Goal: Obtain resource: Download file/media

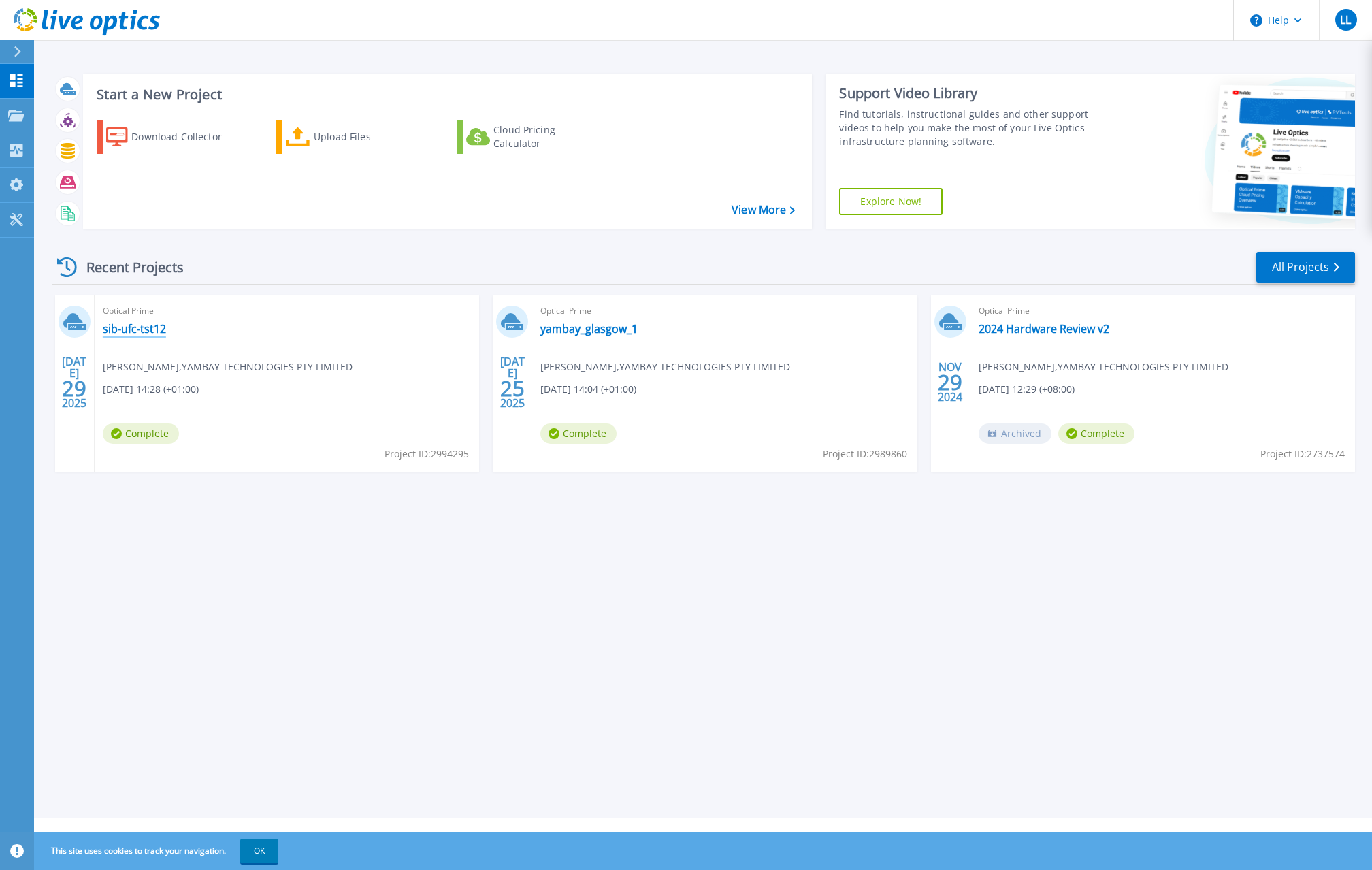
click at [134, 330] on link "sib-ufc-tst12" at bounding box center [134, 329] width 64 height 14
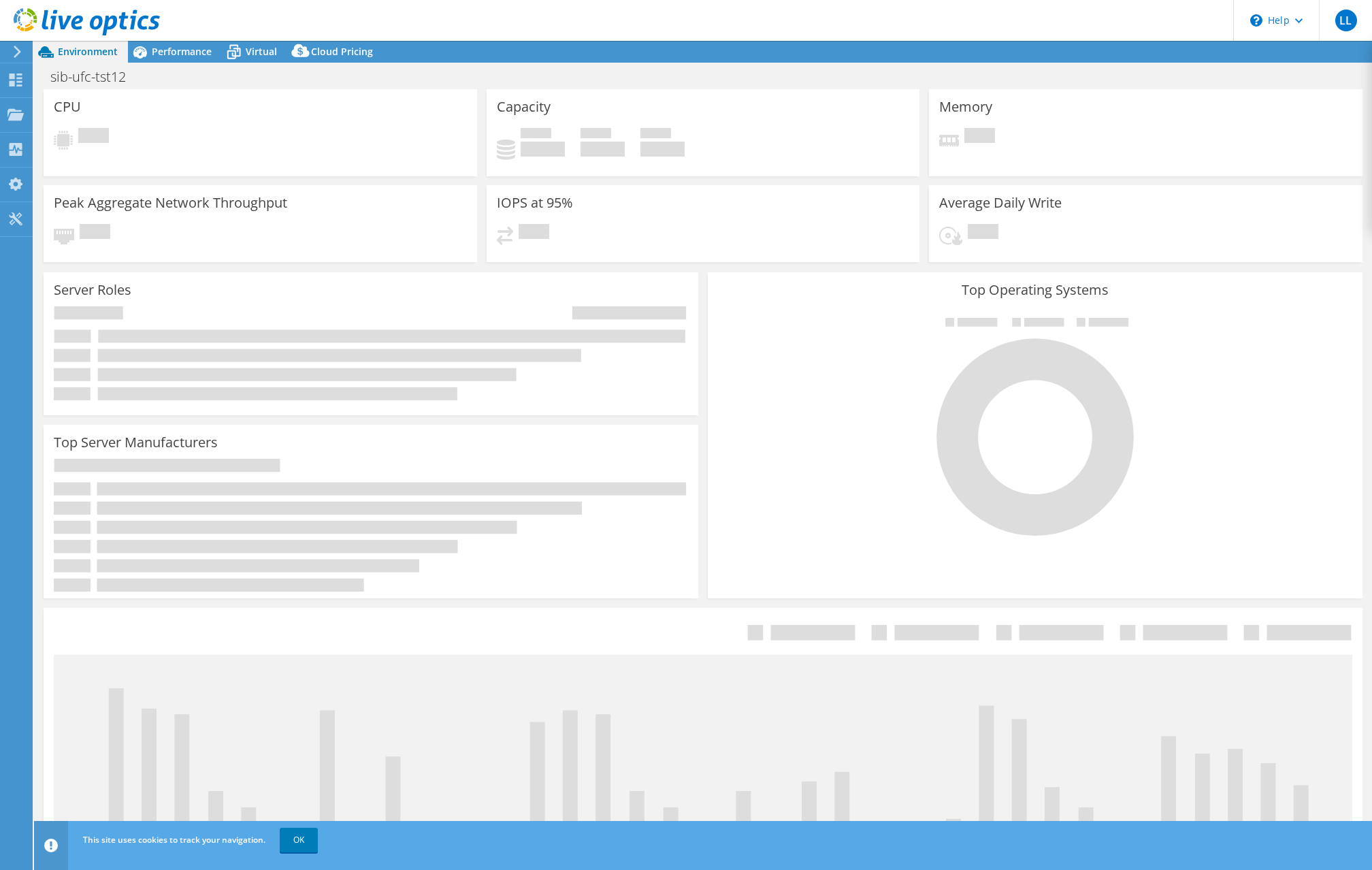
select select "USD"
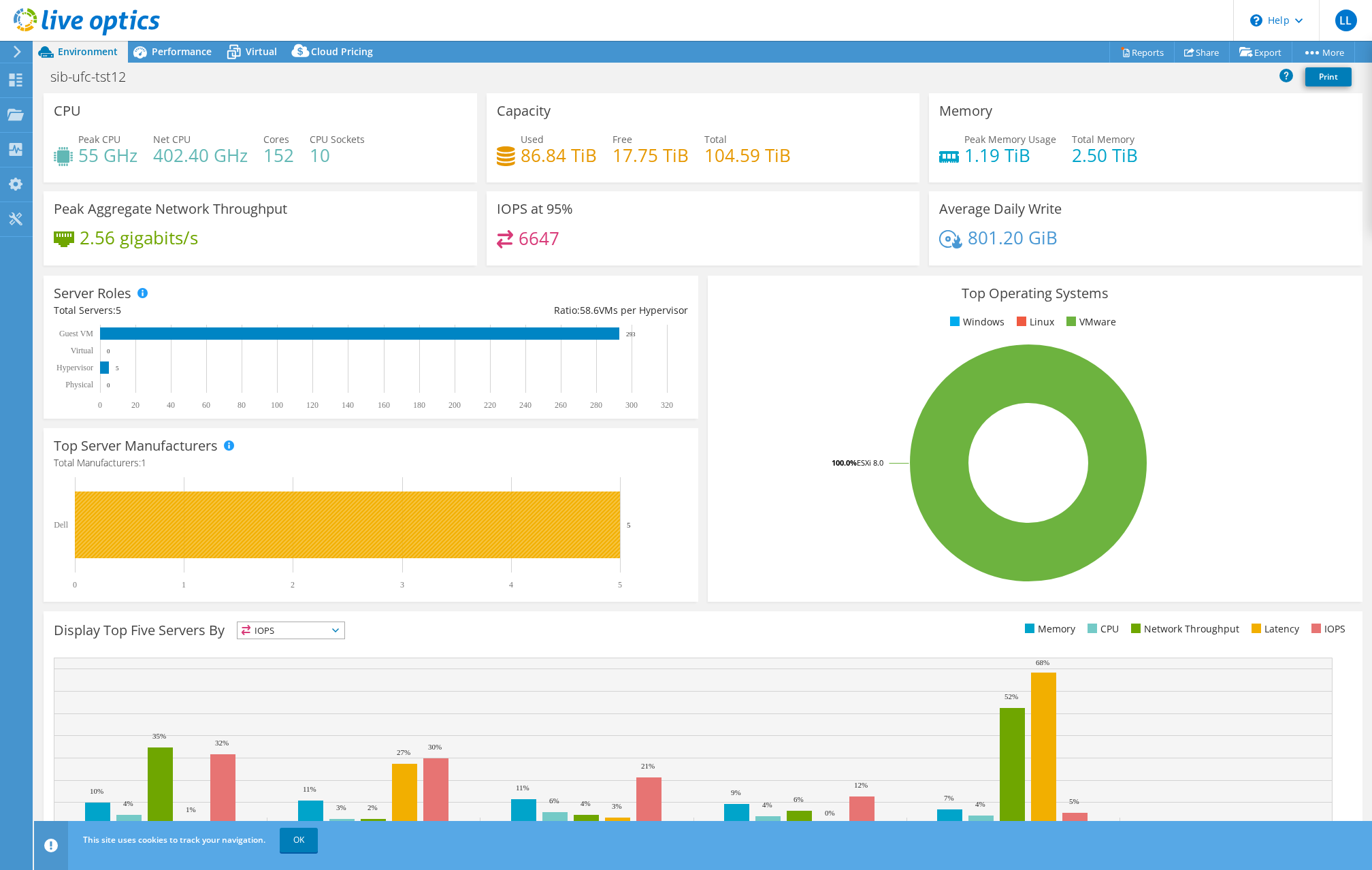
scroll to position [46, 0]
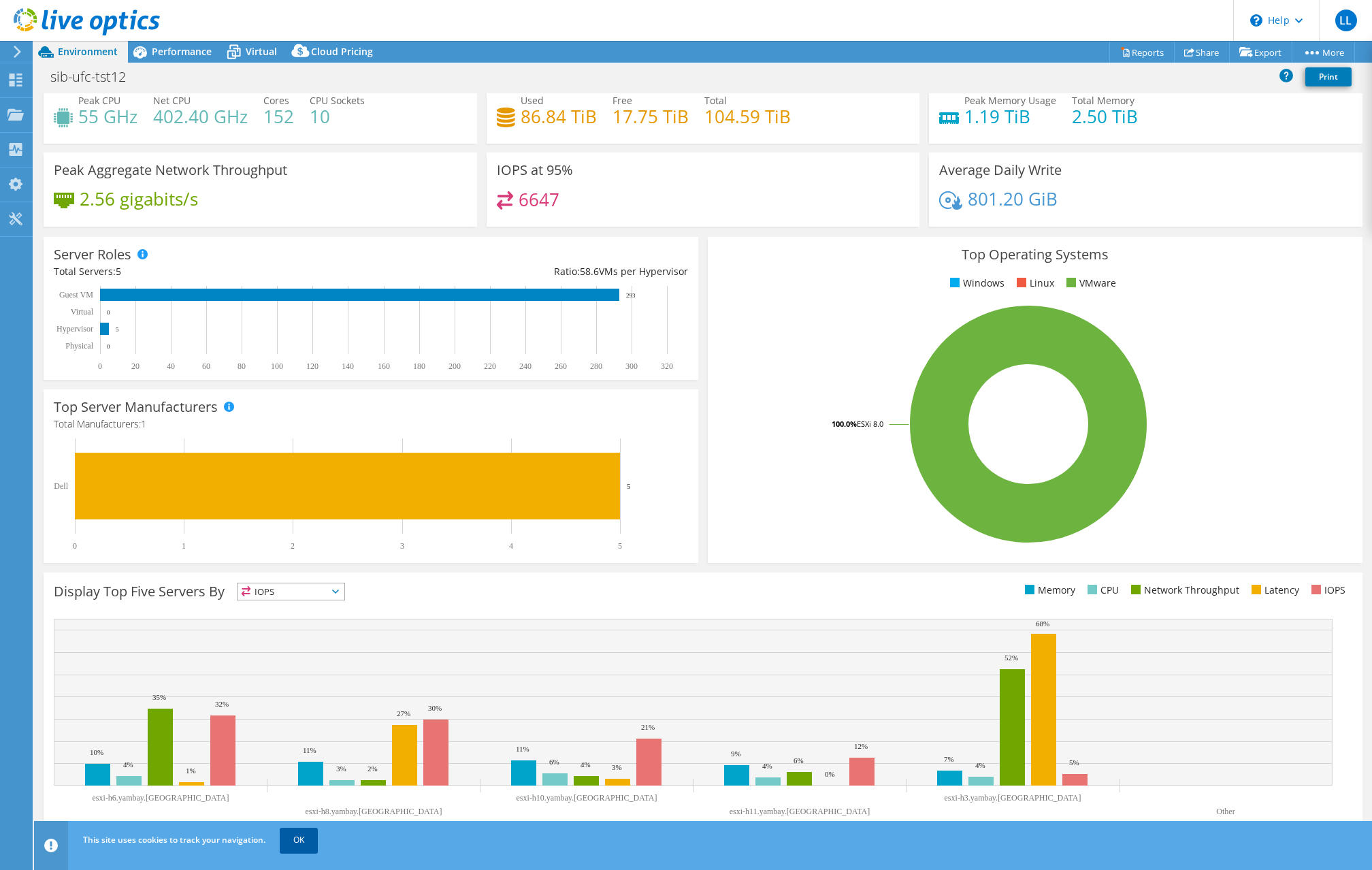
click at [303, 833] on link "OK" at bounding box center [299, 840] width 38 height 24
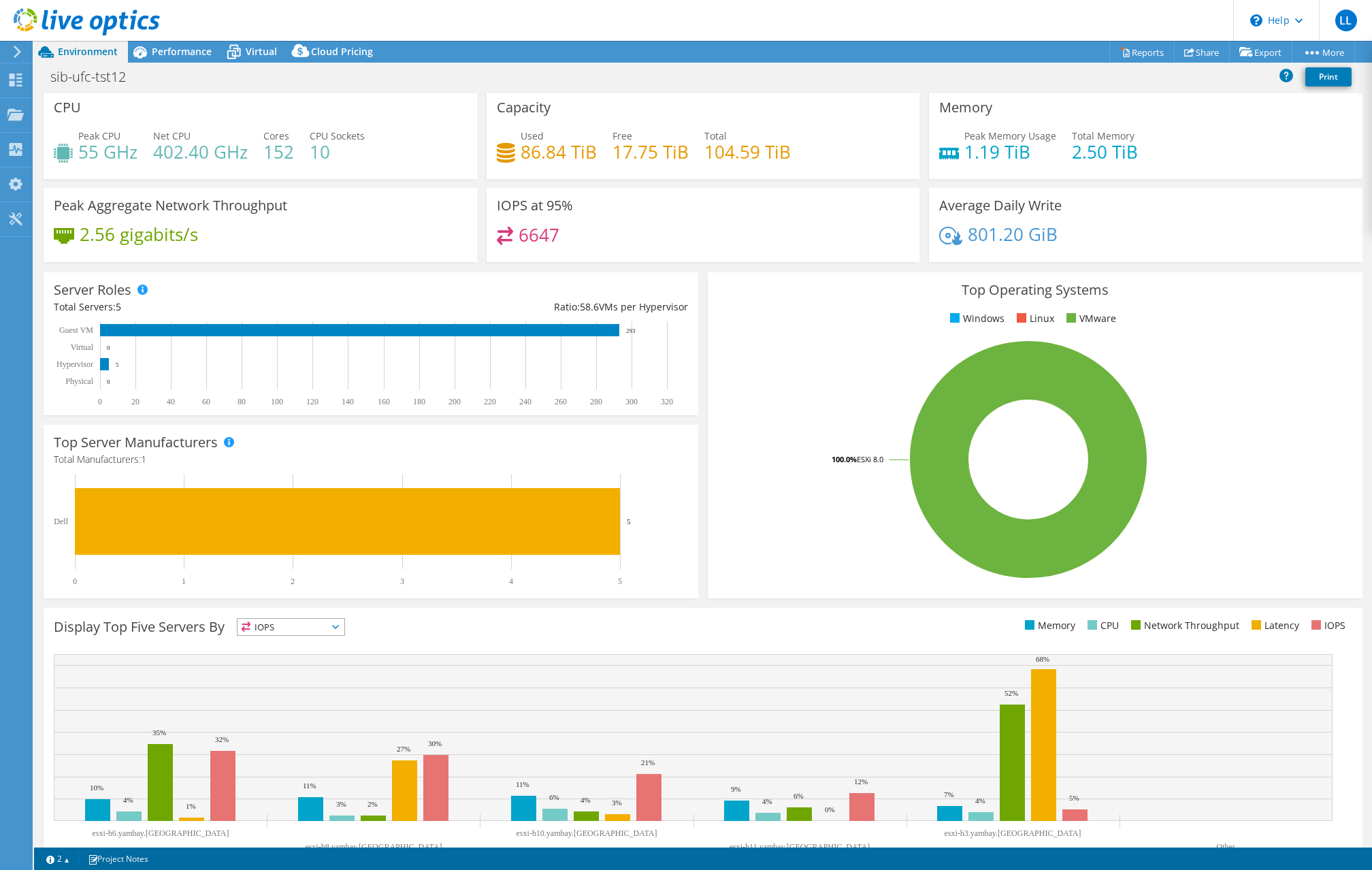
scroll to position [0, 0]
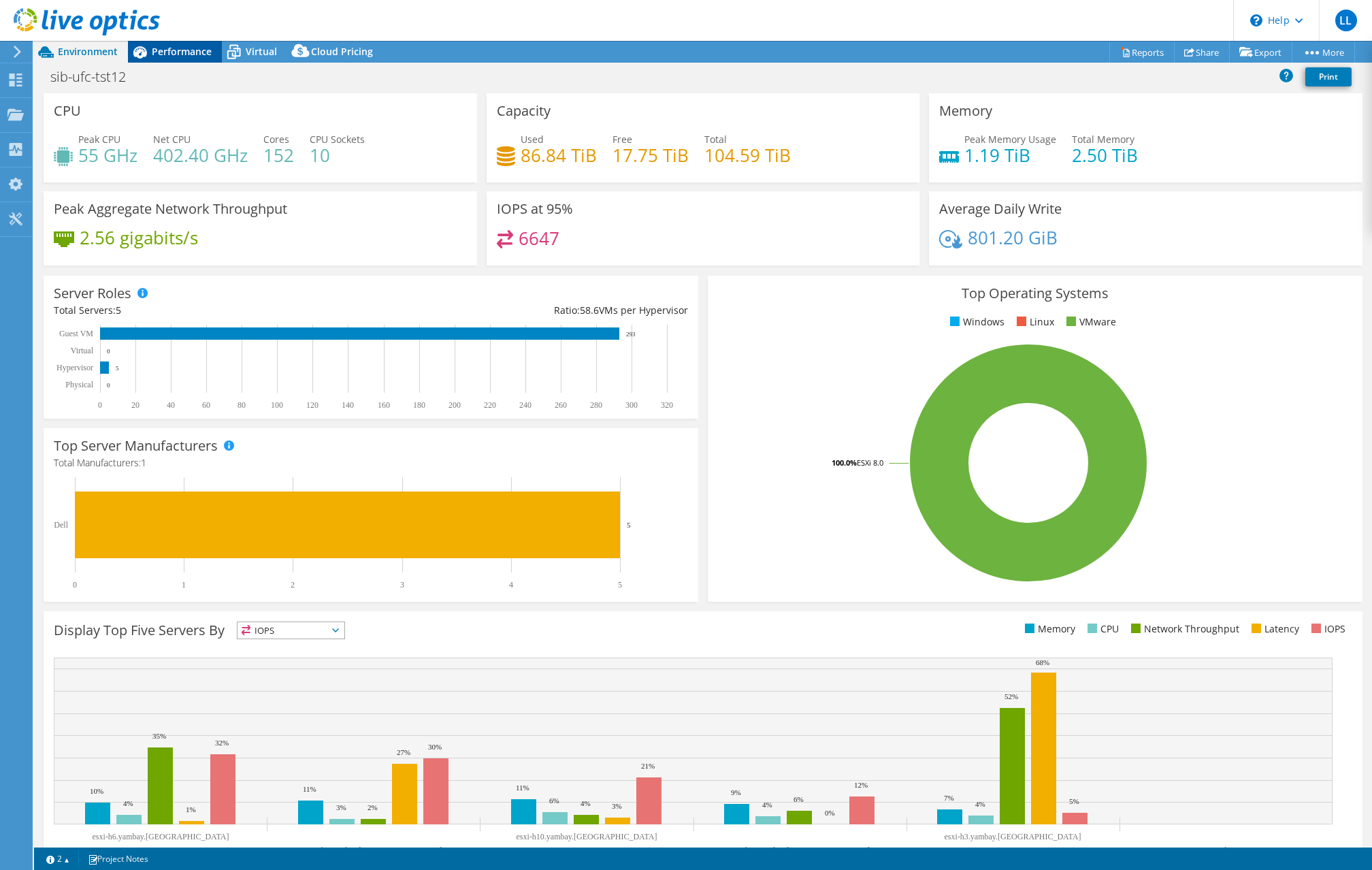
click at [174, 53] on span "Performance" at bounding box center [181, 51] width 60 height 13
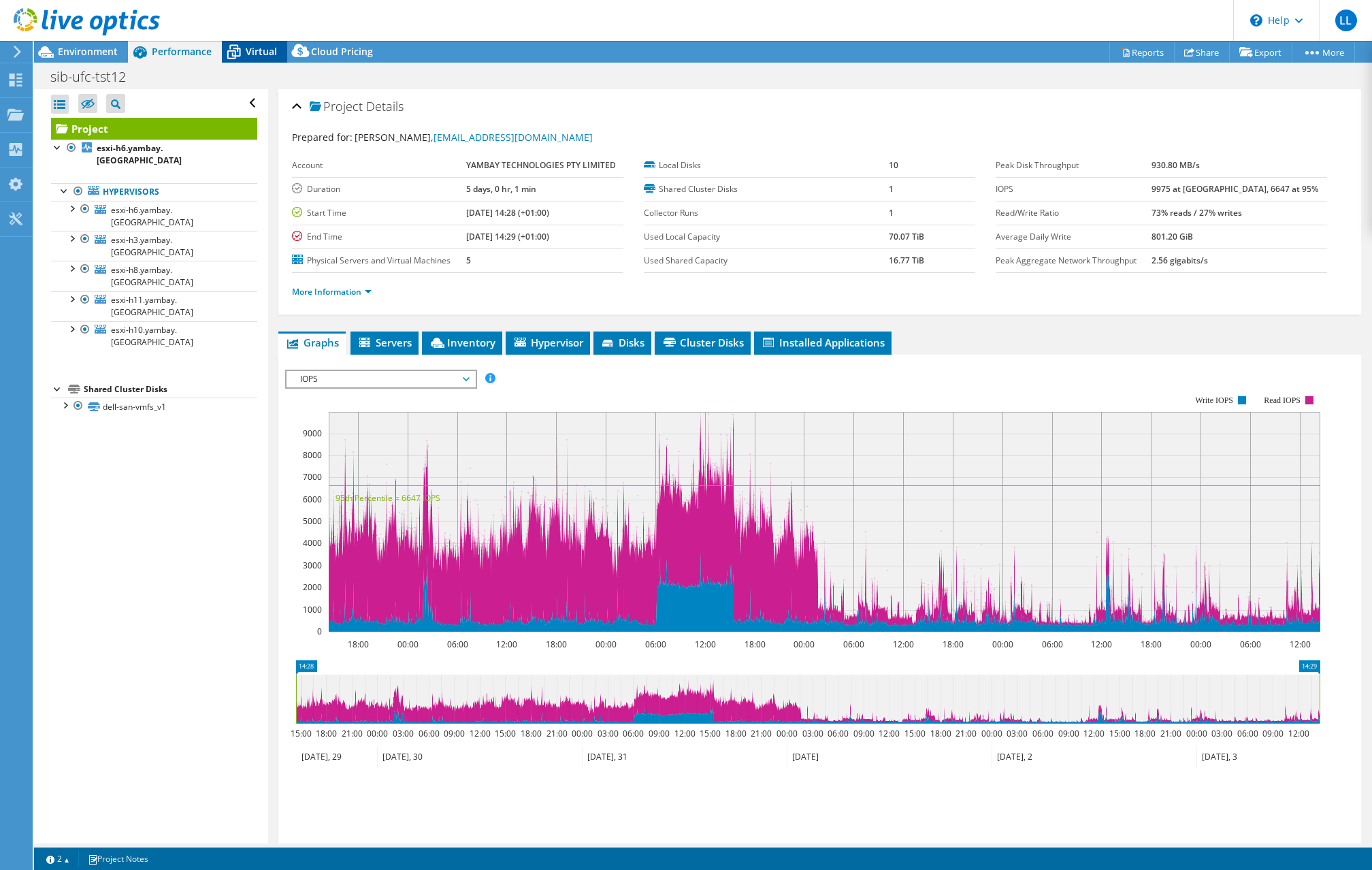
click at [245, 56] on icon at bounding box center [233, 52] width 24 height 24
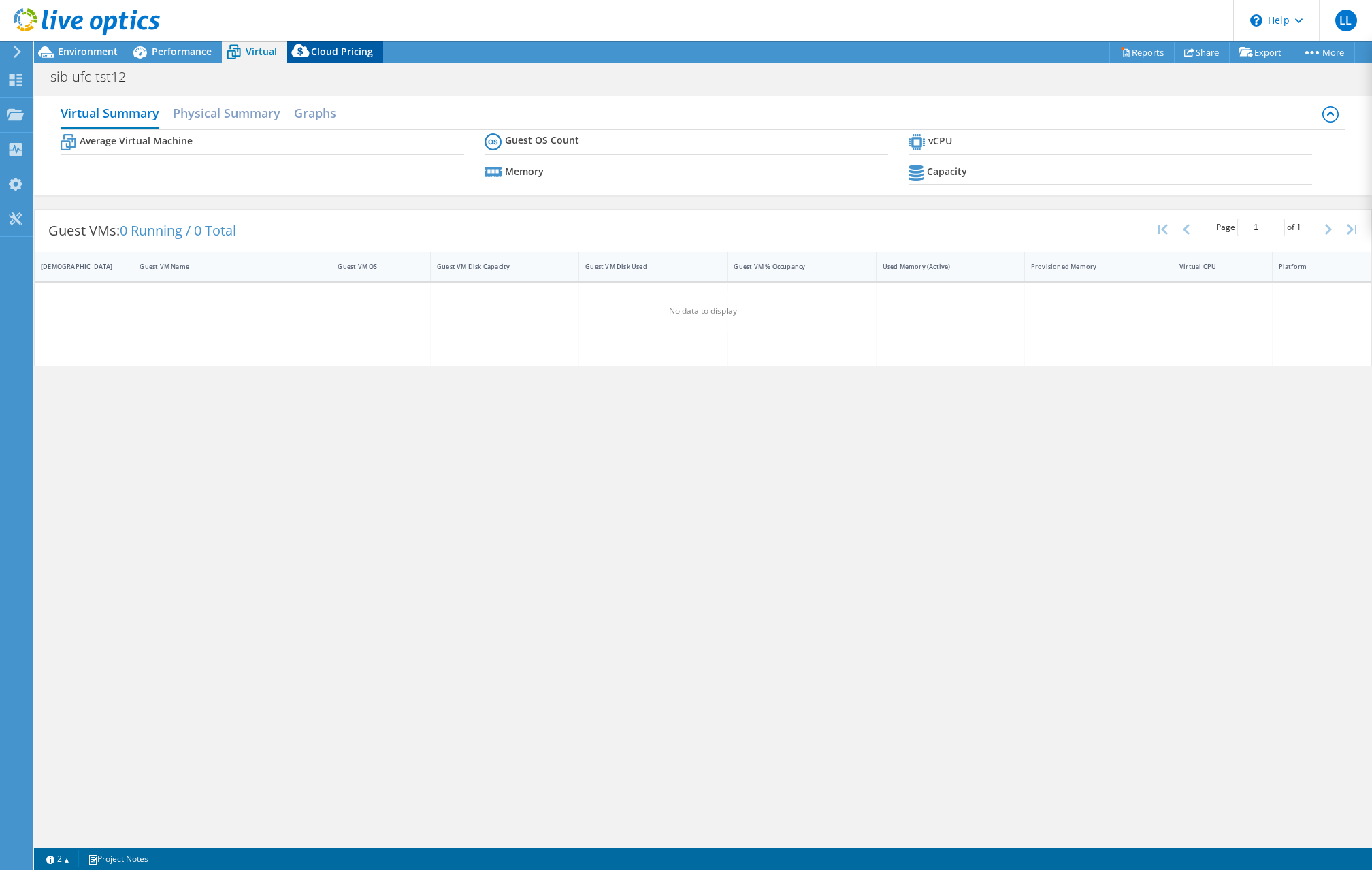
click at [331, 52] on span "Cloud Pricing" at bounding box center [341, 51] width 62 height 13
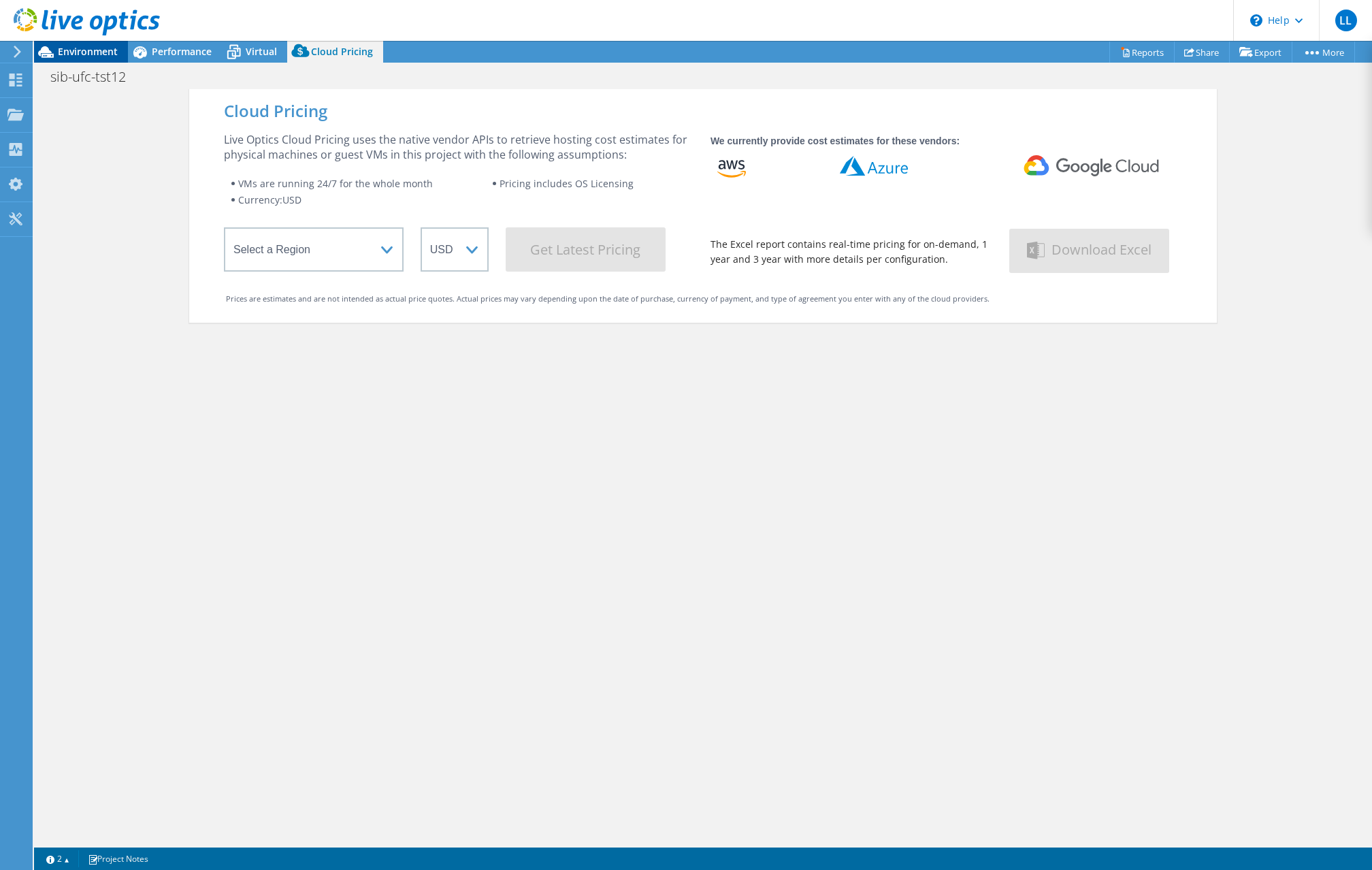
click at [96, 56] on span "Environment" at bounding box center [87, 51] width 60 height 13
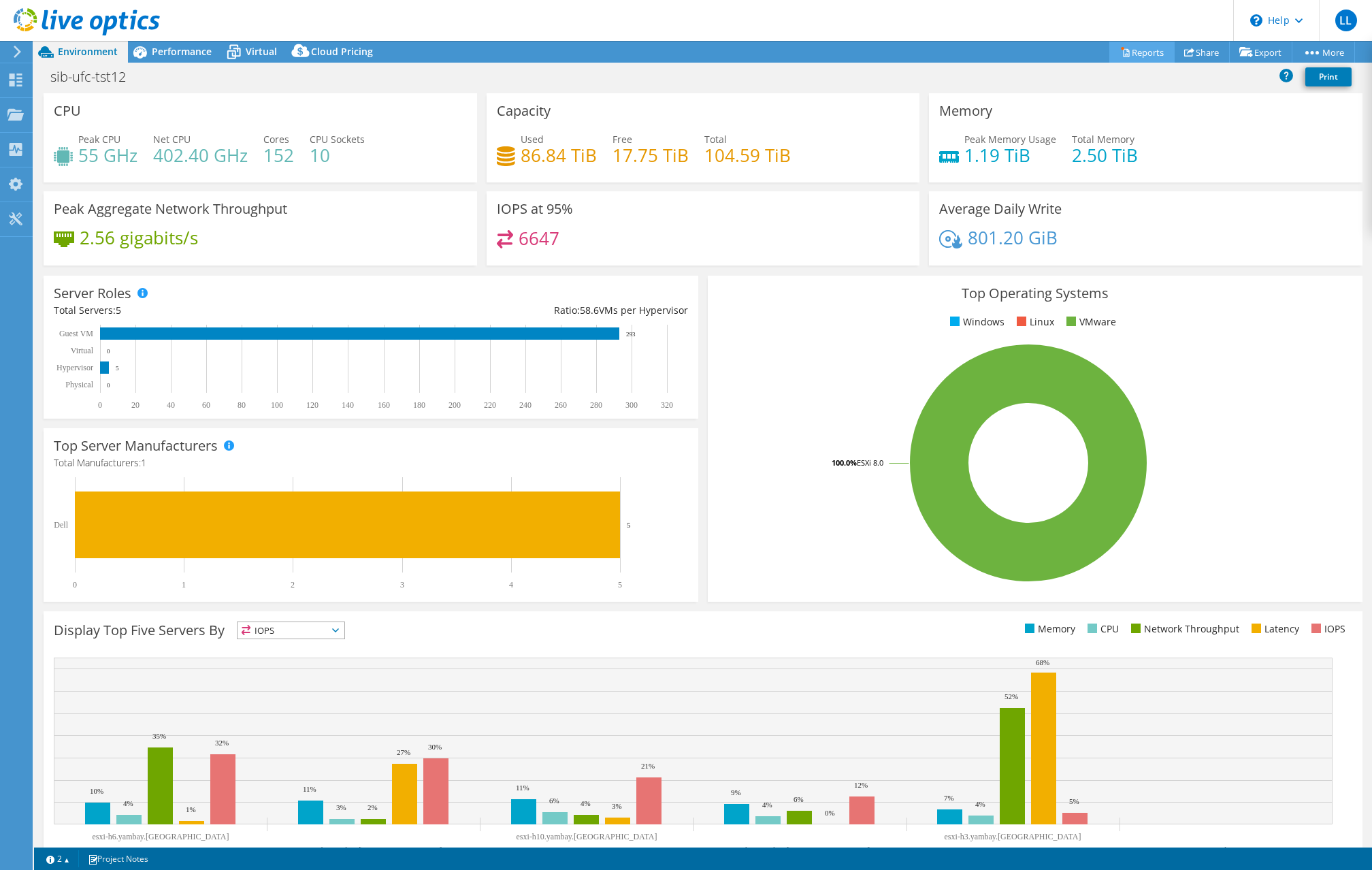
click at [1133, 52] on link "Reports" at bounding box center [1141, 52] width 66 height 22
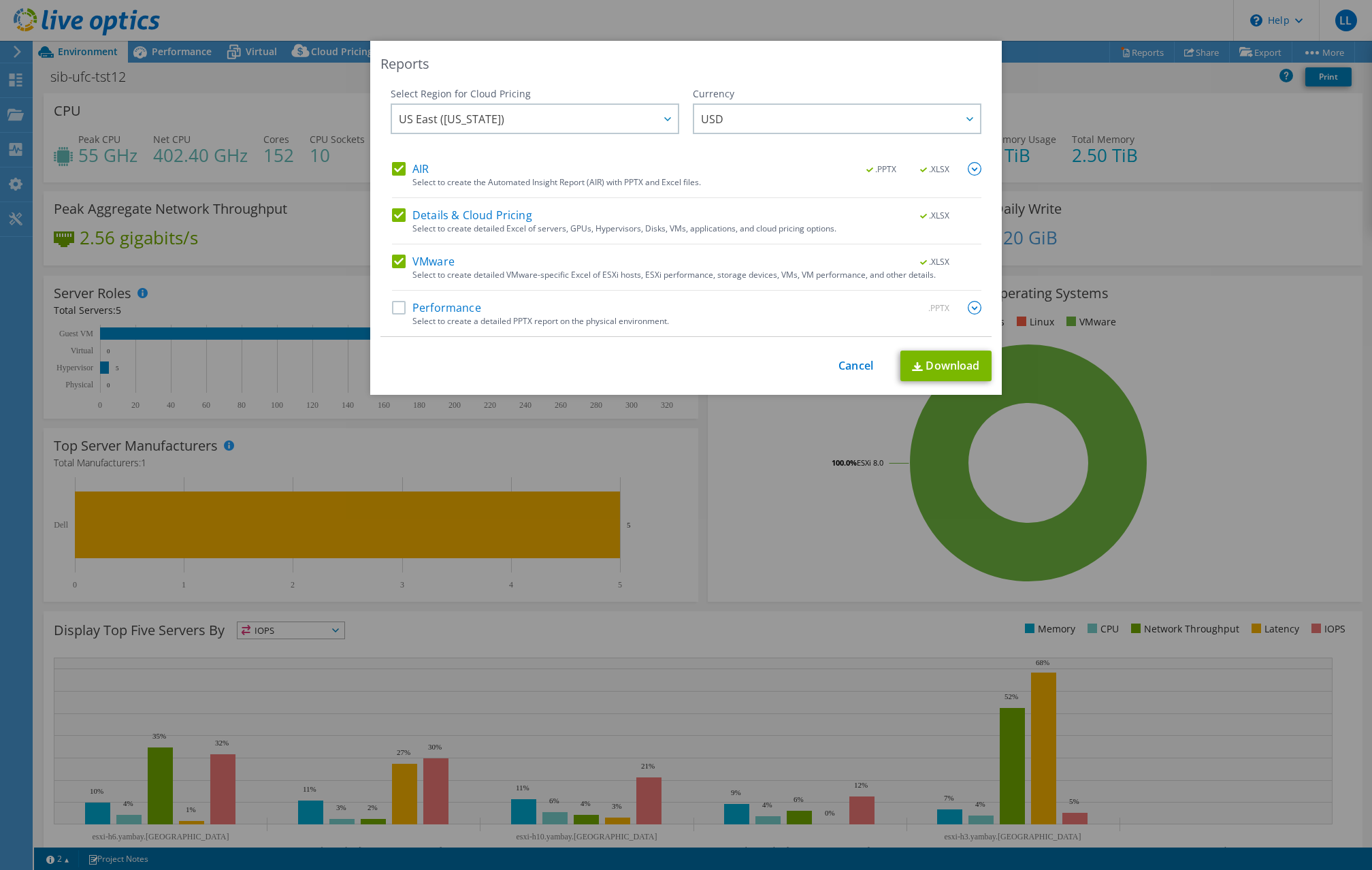
click at [392, 164] on label "AIR" at bounding box center [410, 169] width 37 height 14
click at [0, 0] on input "AIR" at bounding box center [0, 0] width 0 height 0
click at [392, 211] on label "Details & Cloud Pricing" at bounding box center [461, 216] width 140 height 14
click at [0, 0] on input "Details & Cloud Pricing" at bounding box center [0, 0] width 0 height 0
click at [923, 368] on link "Download" at bounding box center [945, 365] width 91 height 30
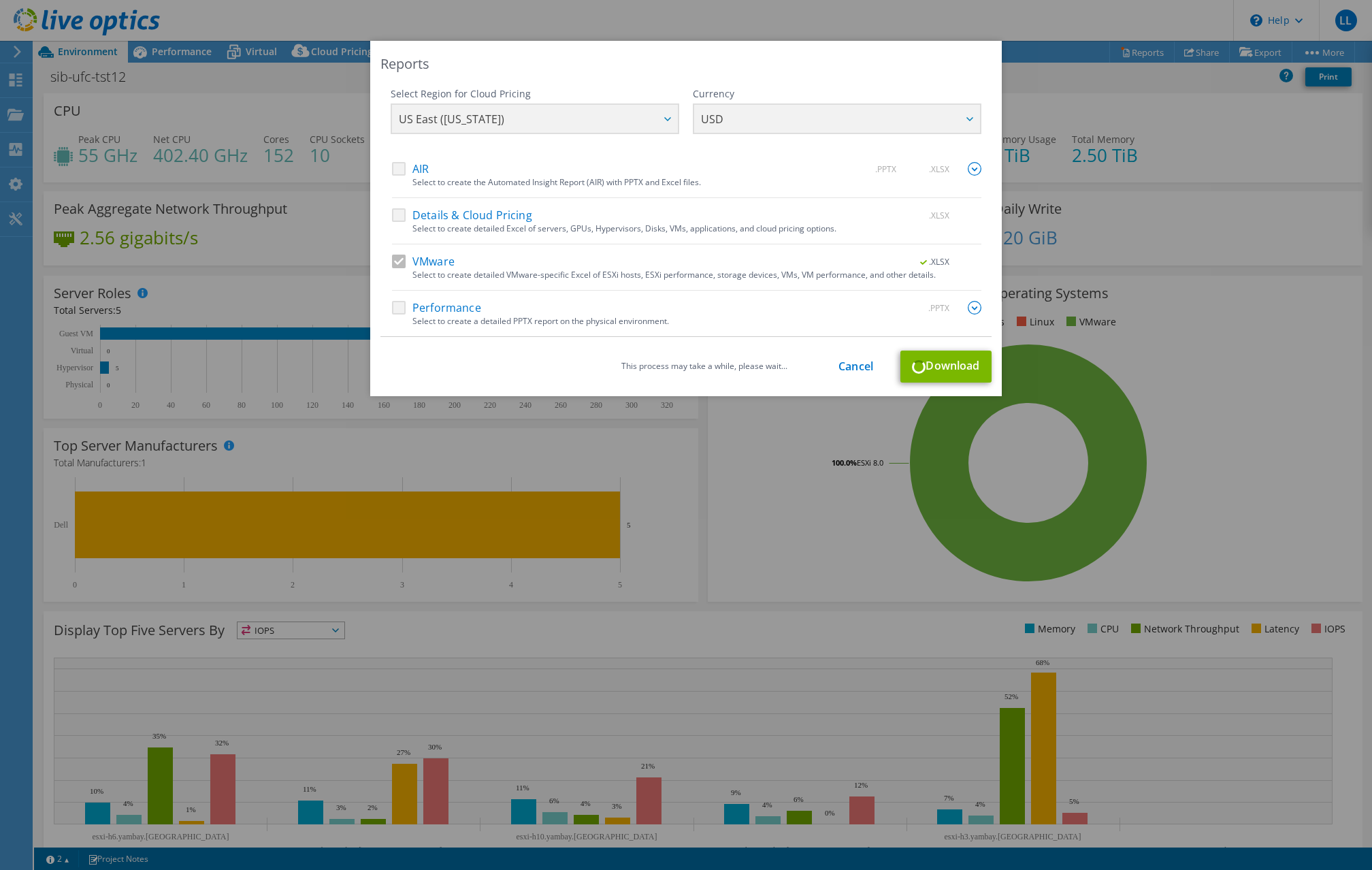
drag, startPoint x: 607, startPoint y: 67, endPoint x: 656, endPoint y: 66, distance: 49.0
click at [656, 66] on div "Reports" at bounding box center [686, 64] width 611 height 19
